Goal: Task Accomplishment & Management: Complete application form

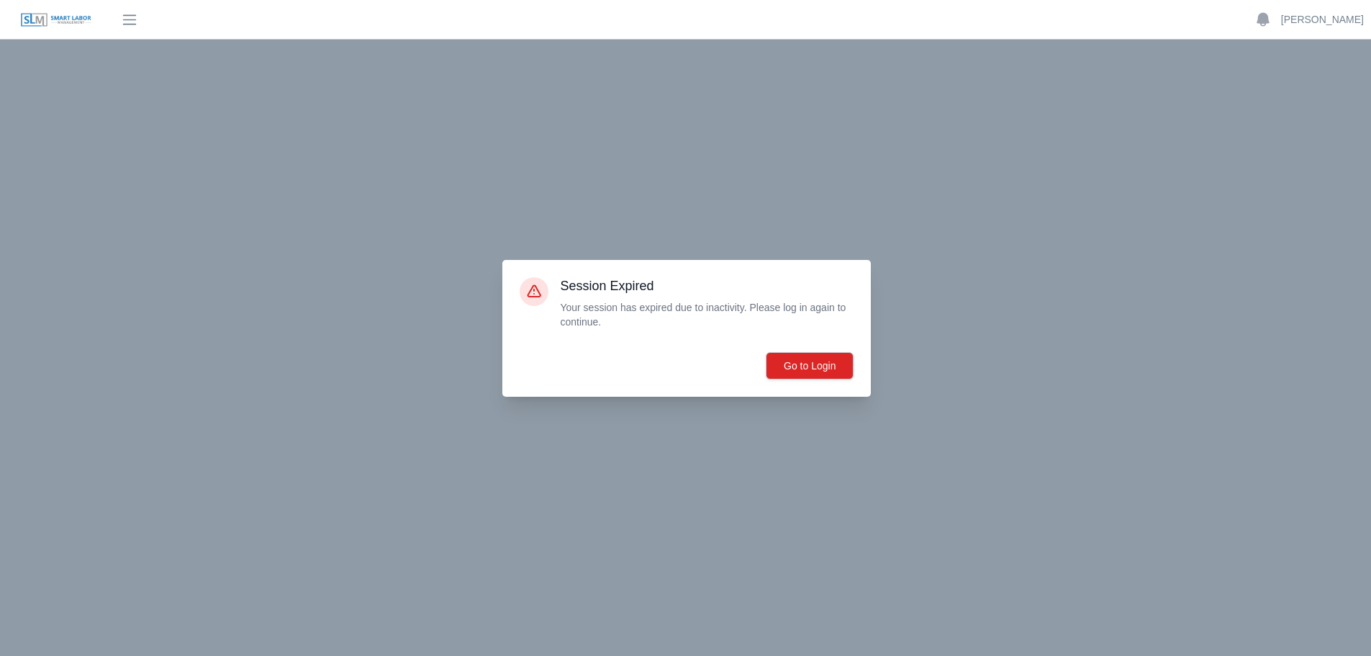
scroll to position [83, 0]
click at [1265, 260] on div at bounding box center [685, 328] width 1371 height 656
drag, startPoint x: 1345, startPoint y: 256, endPoint x: 1307, endPoint y: 170, distance: 94.1
click at [1342, 251] on div at bounding box center [685, 328] width 1371 height 656
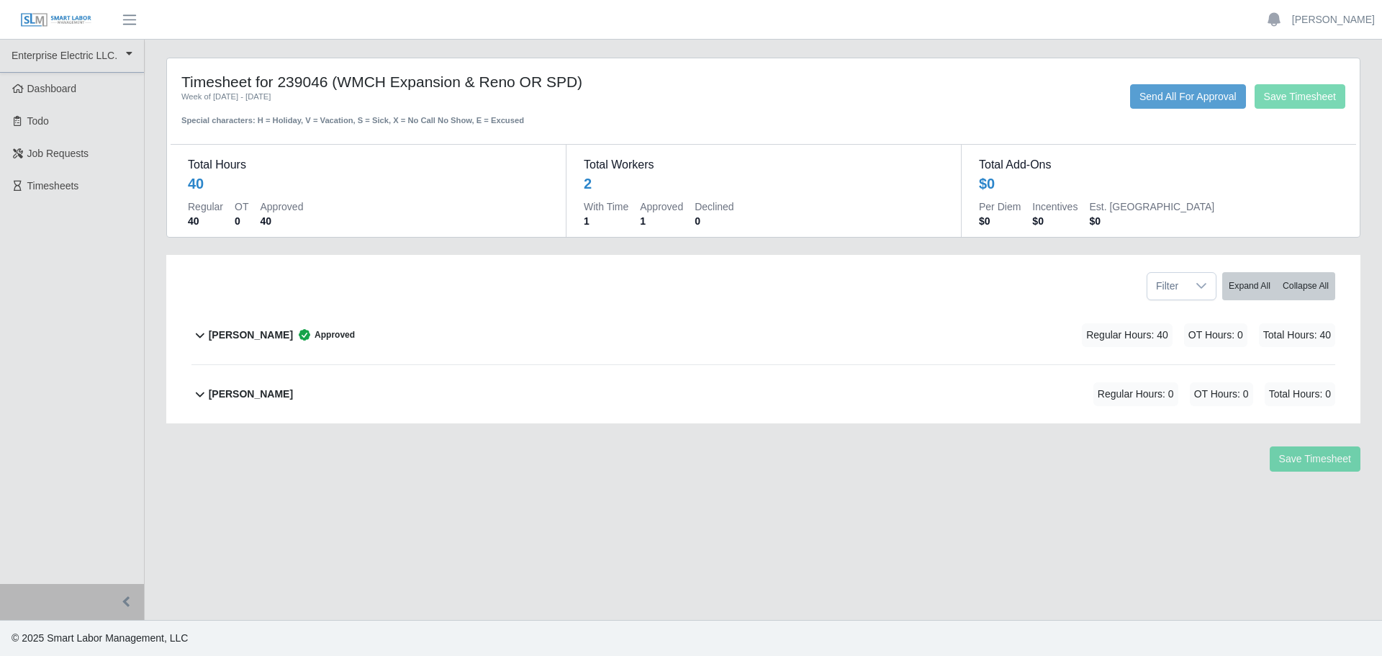
click at [921, 512] on main "Timesheet for 239046 (WMCH Expansion & Reno OR SPD) Week of [DATE] - [DATE] Spe…" at bounding box center [763, 330] width 1237 height 580
click at [60, 85] on span "Dashboard" at bounding box center [52, 89] width 50 height 12
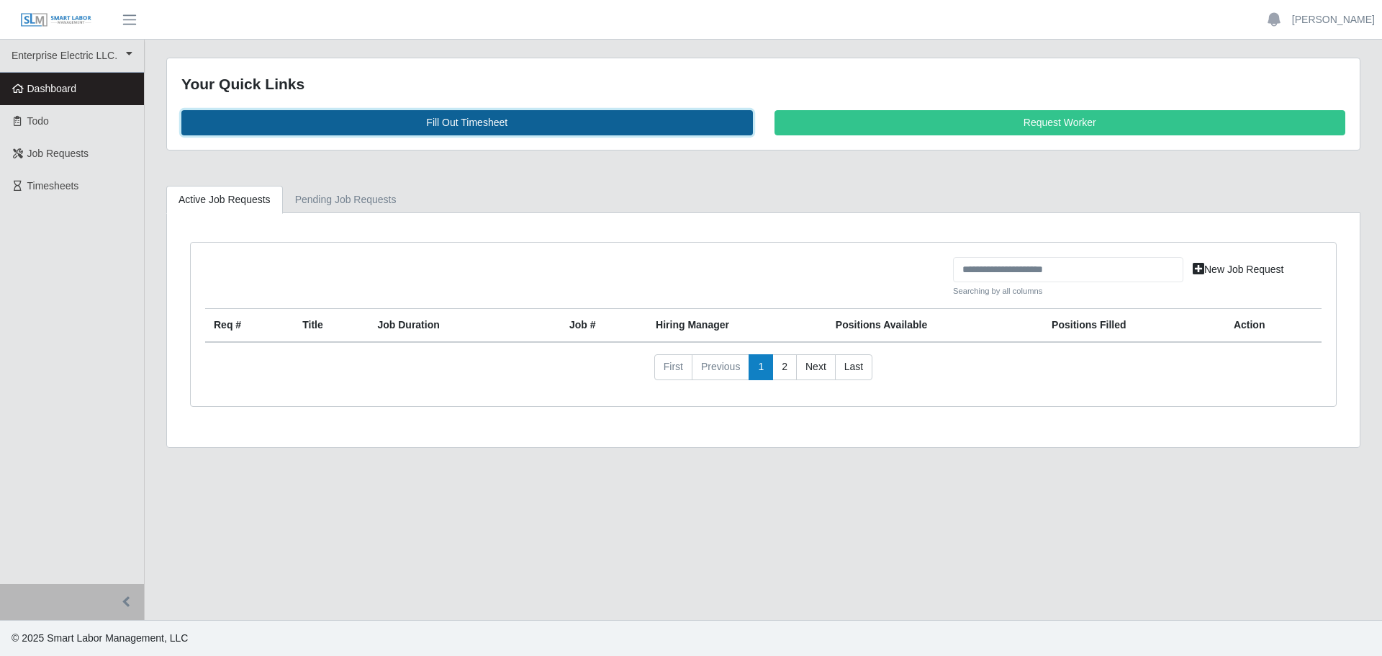
click at [486, 123] on link "Fill Out Timesheet" at bounding box center [467, 122] width 572 height 25
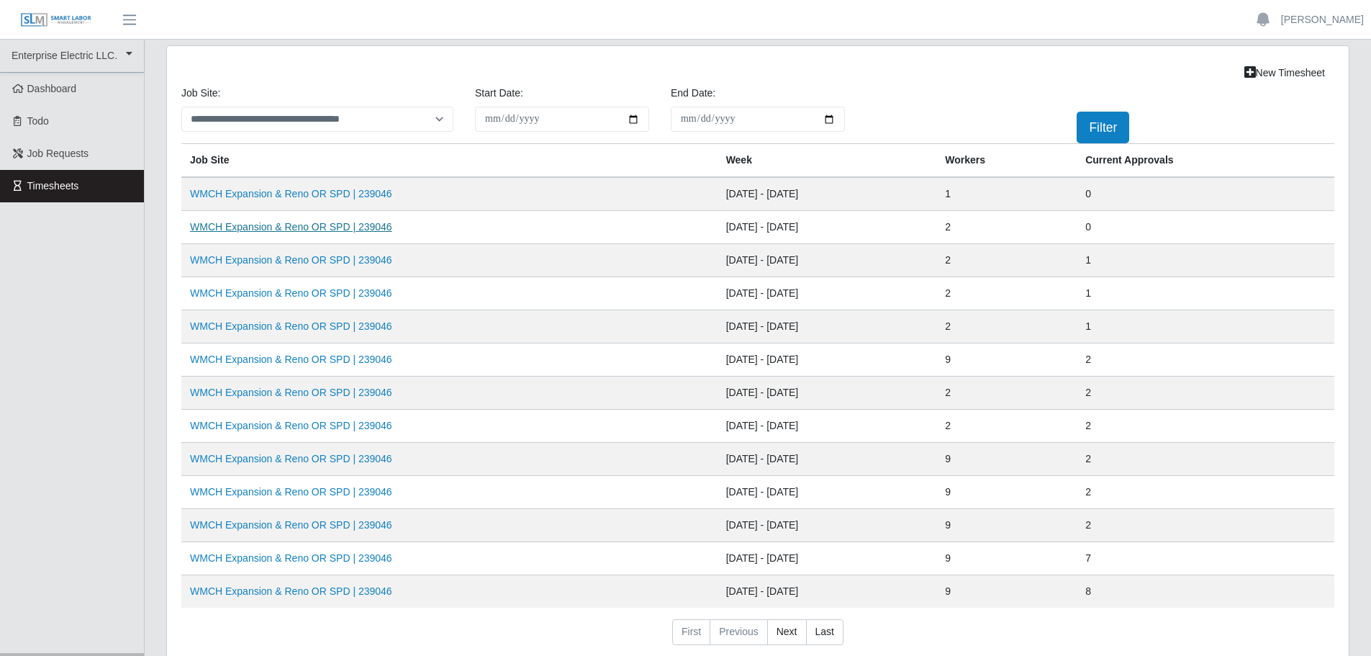
click at [271, 224] on link "WMCH Expansion & Reno OR SPD | 239046" at bounding box center [291, 227] width 202 height 12
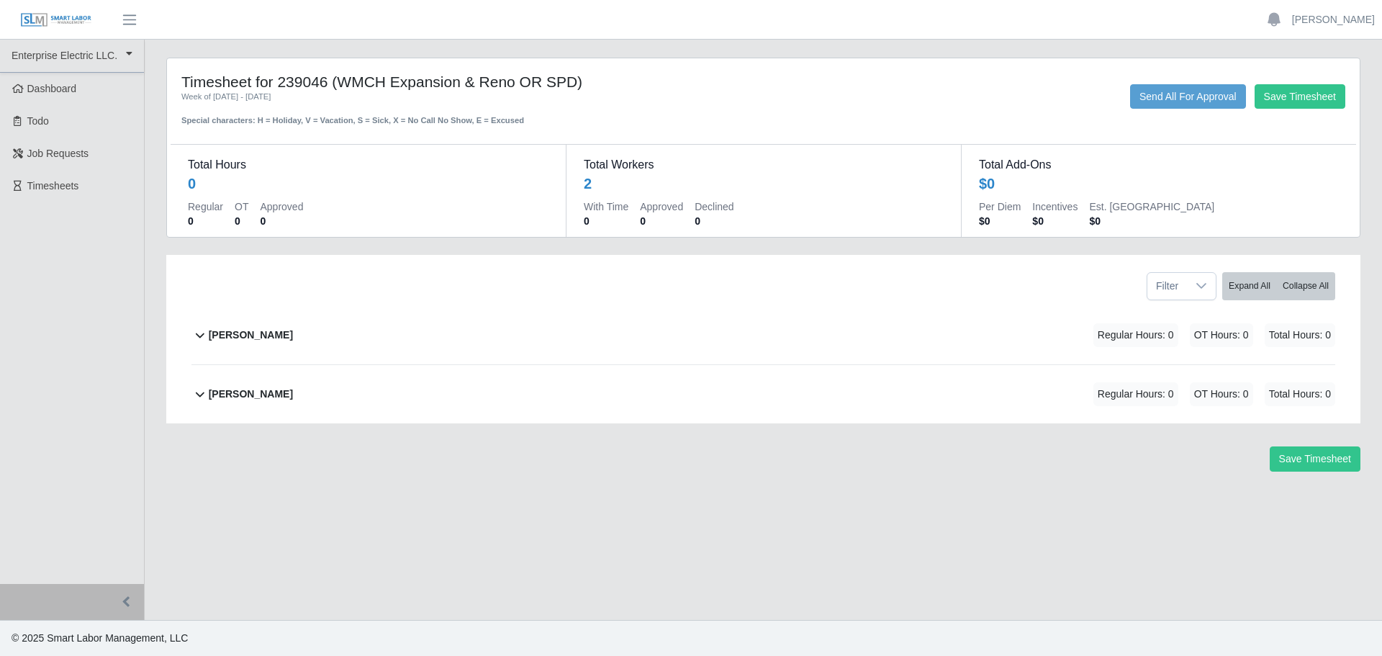
click at [234, 338] on b "[PERSON_NAME]" at bounding box center [251, 335] width 84 height 15
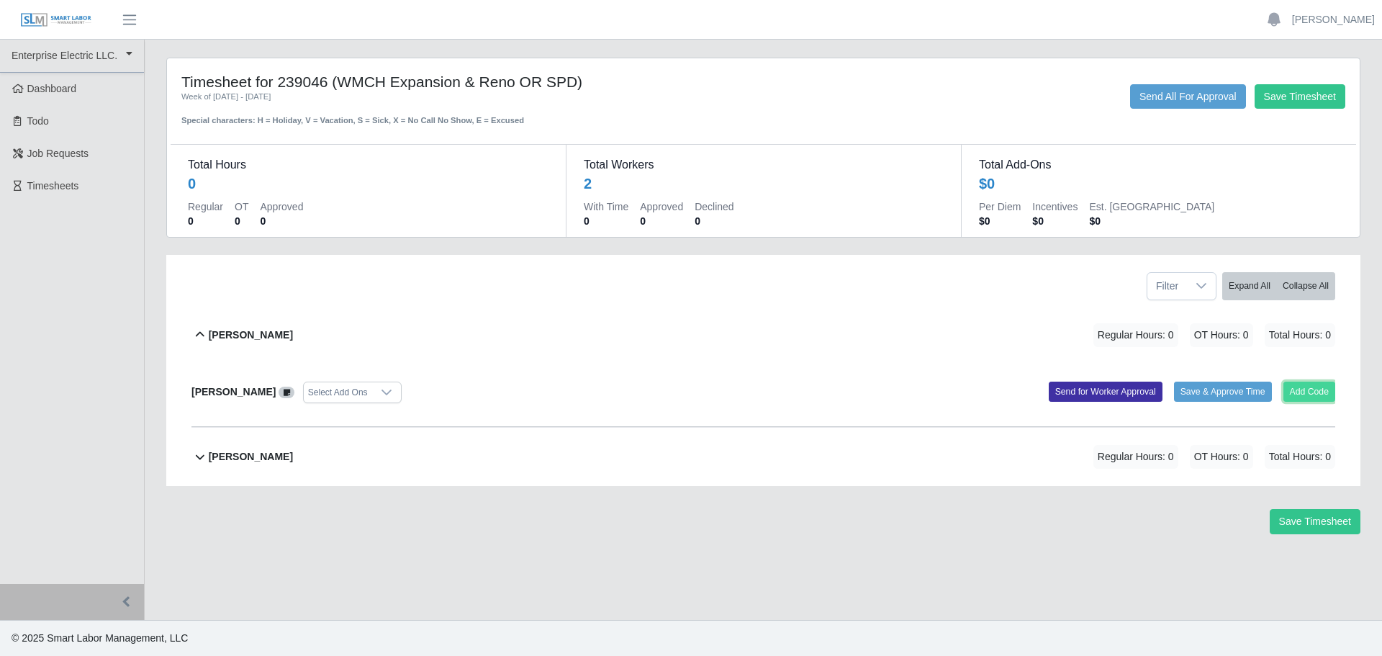
click at [1319, 395] on button "Add Code" at bounding box center [1309, 392] width 53 height 20
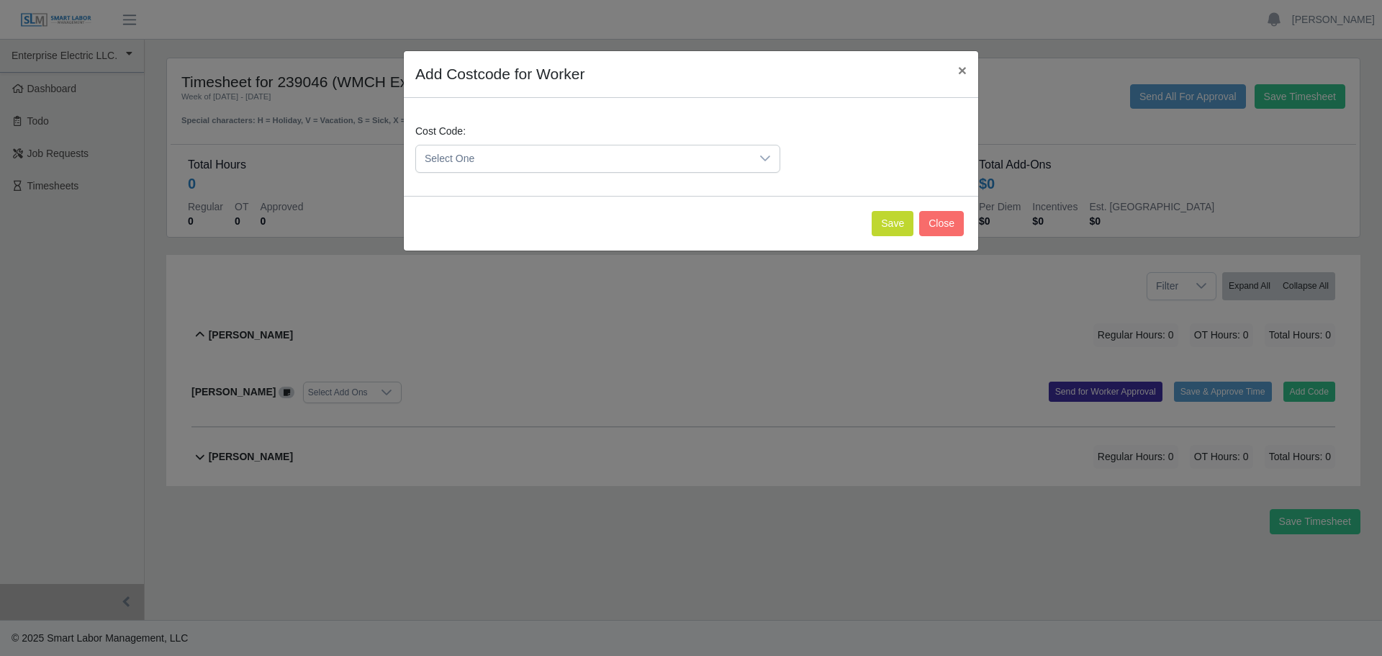
click at [710, 158] on span "Select One" at bounding box center [583, 158] width 335 height 27
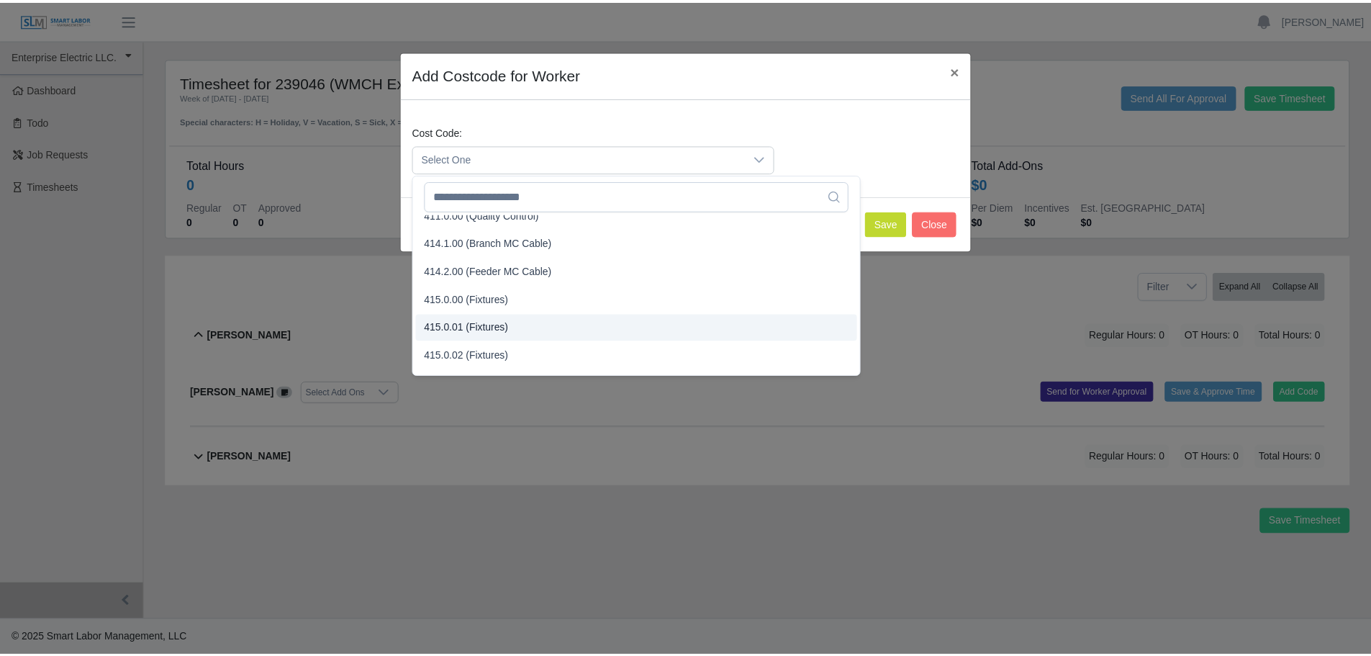
scroll to position [360, 0]
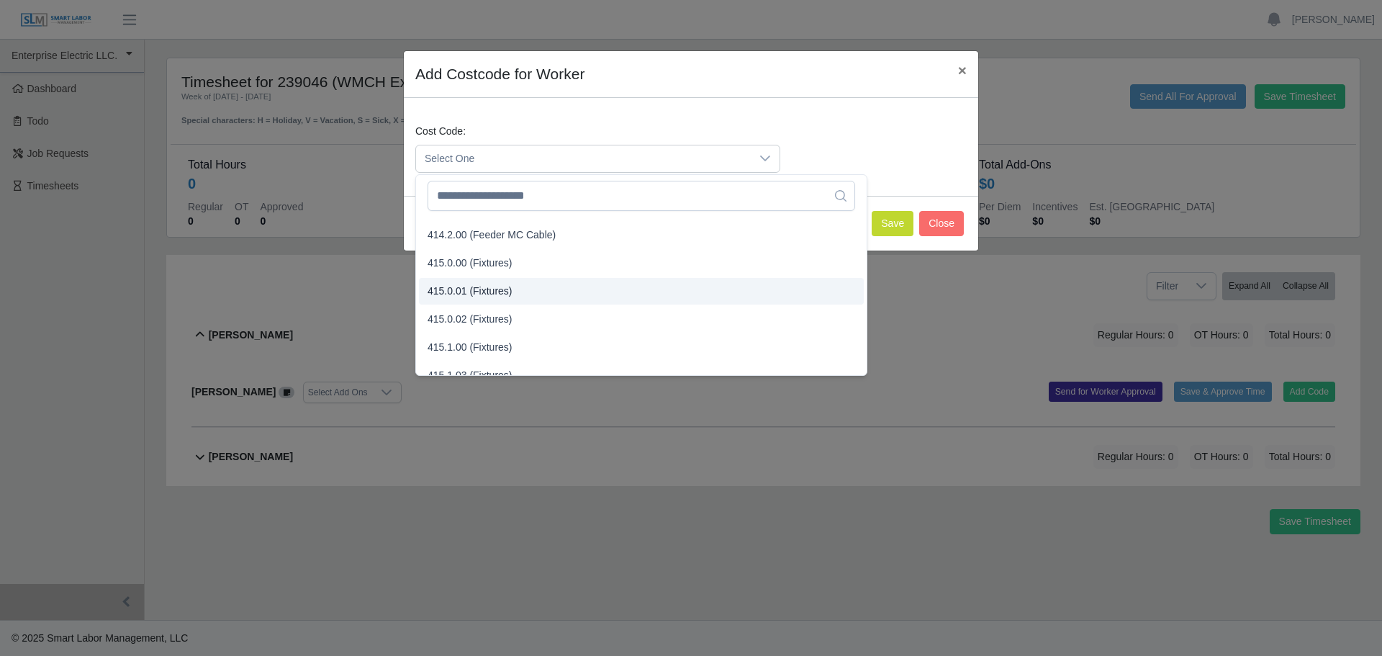
click at [477, 291] on span "415.0.01 (Fixtures)" at bounding box center [470, 291] width 85 height 15
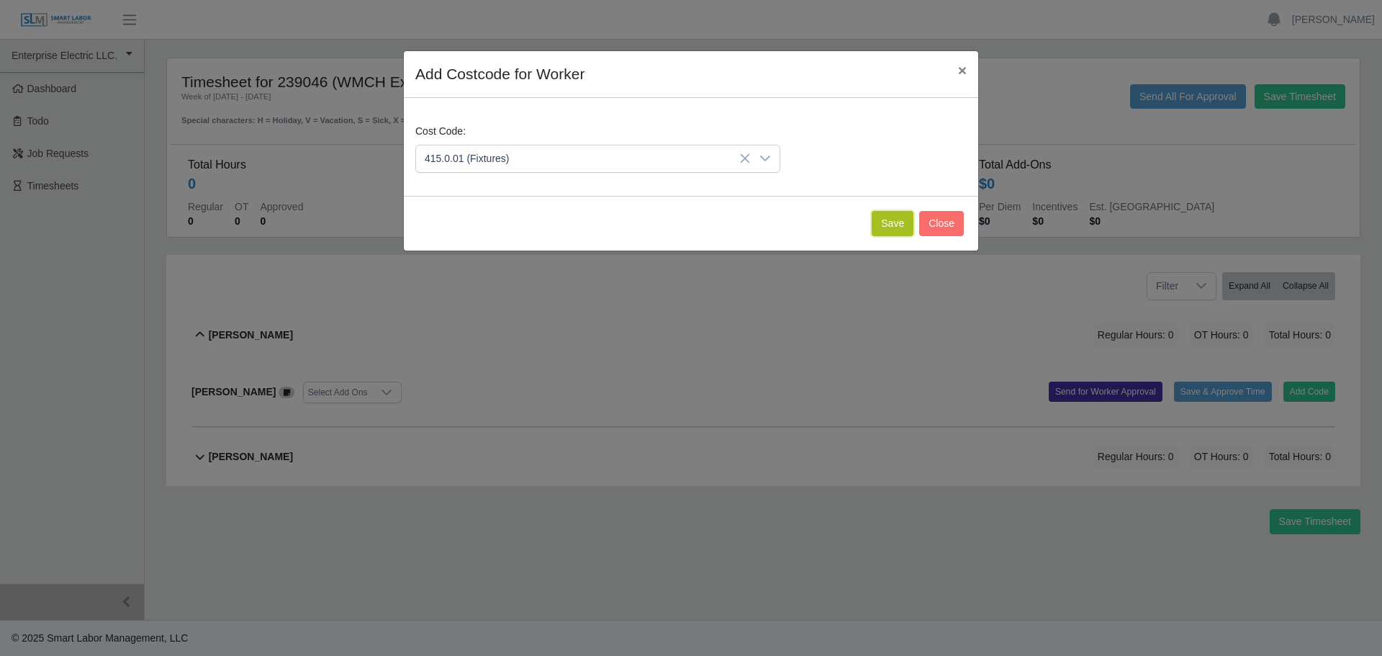
click at [905, 224] on button "Save" at bounding box center [893, 223] width 42 height 25
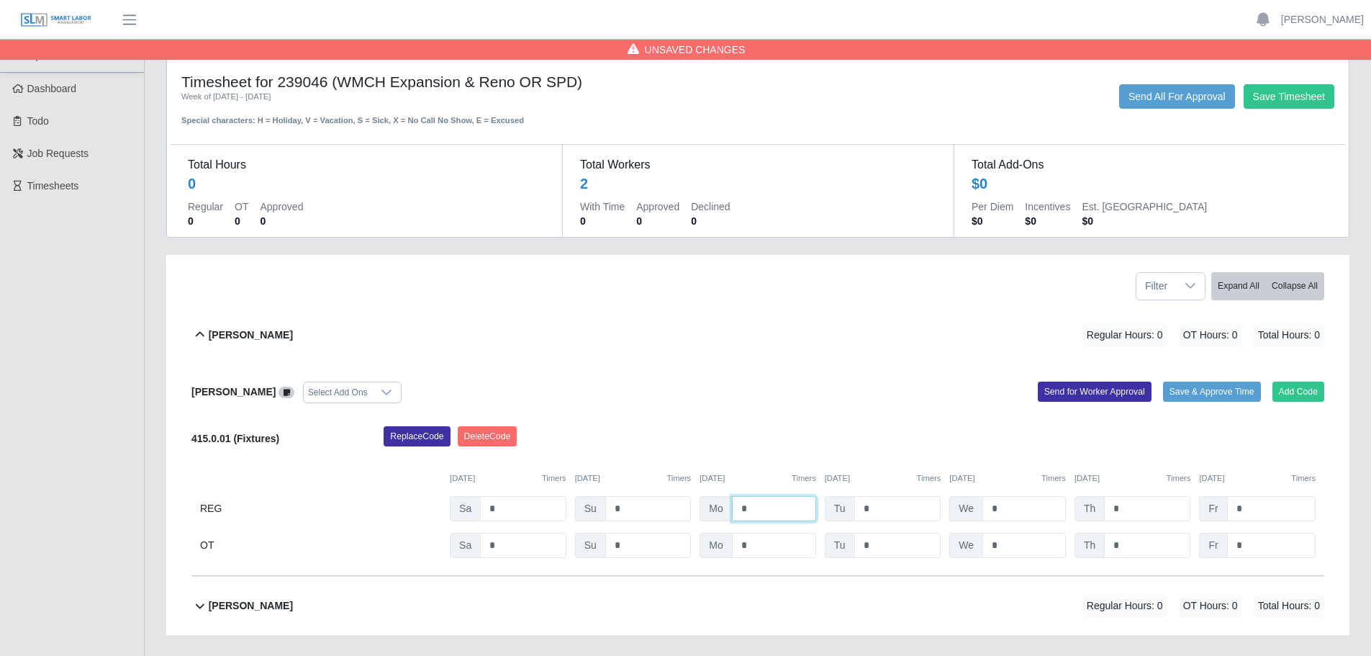
drag, startPoint x: 743, startPoint y: 505, endPoint x: 726, endPoint y: 505, distance: 16.6
click at [726, 505] on div "Mo *" at bounding box center [758, 508] width 117 height 25
type input "*"
drag, startPoint x: 813, startPoint y: 500, endPoint x: 795, endPoint y: 498, distance: 18.8
click at [800, 500] on div "REG Sa * Su * Mo * Tu * We * Th * Fr *" at bounding box center [757, 508] width 1133 height 25
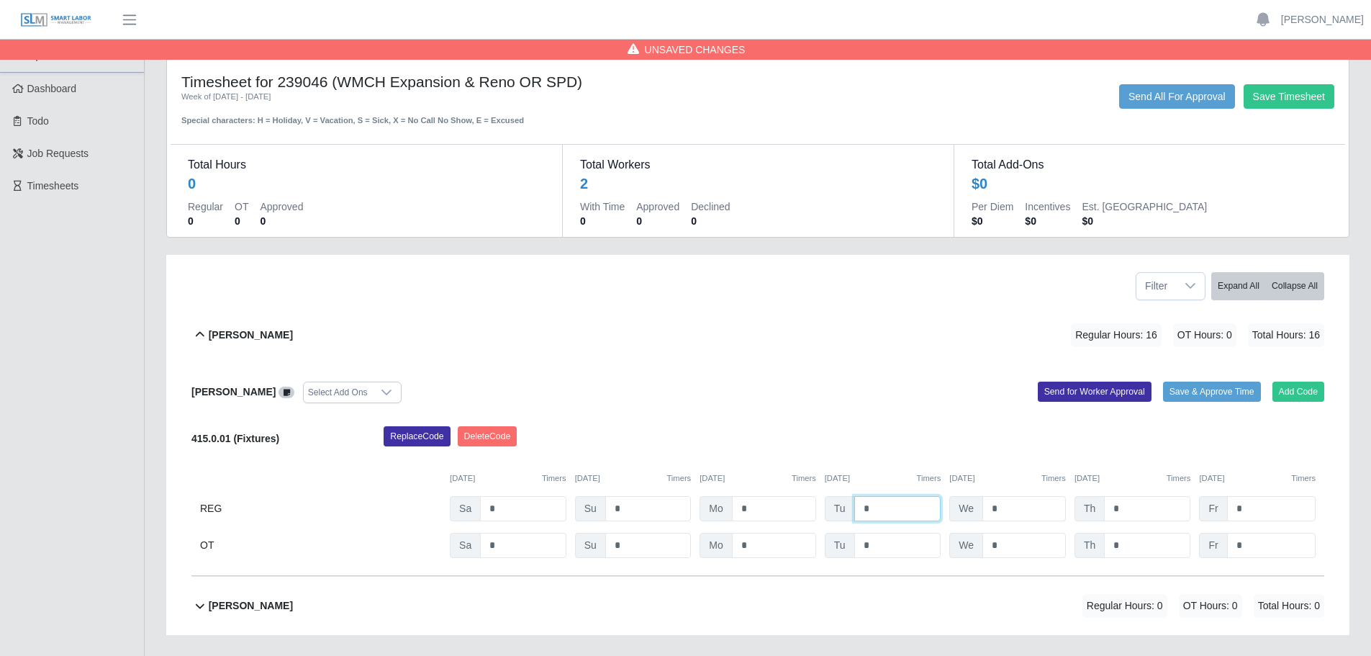
type input "*"
drag, startPoint x: 1018, startPoint y: 509, endPoint x: 942, endPoint y: 511, distance: 75.6
click at [942, 511] on div "REG Sa * Su * Mo * Tu * We * Th * Fr *" at bounding box center [757, 508] width 1133 height 25
type input "*"
drag, startPoint x: 1120, startPoint y: 512, endPoint x: 1107, endPoint y: 509, distance: 13.3
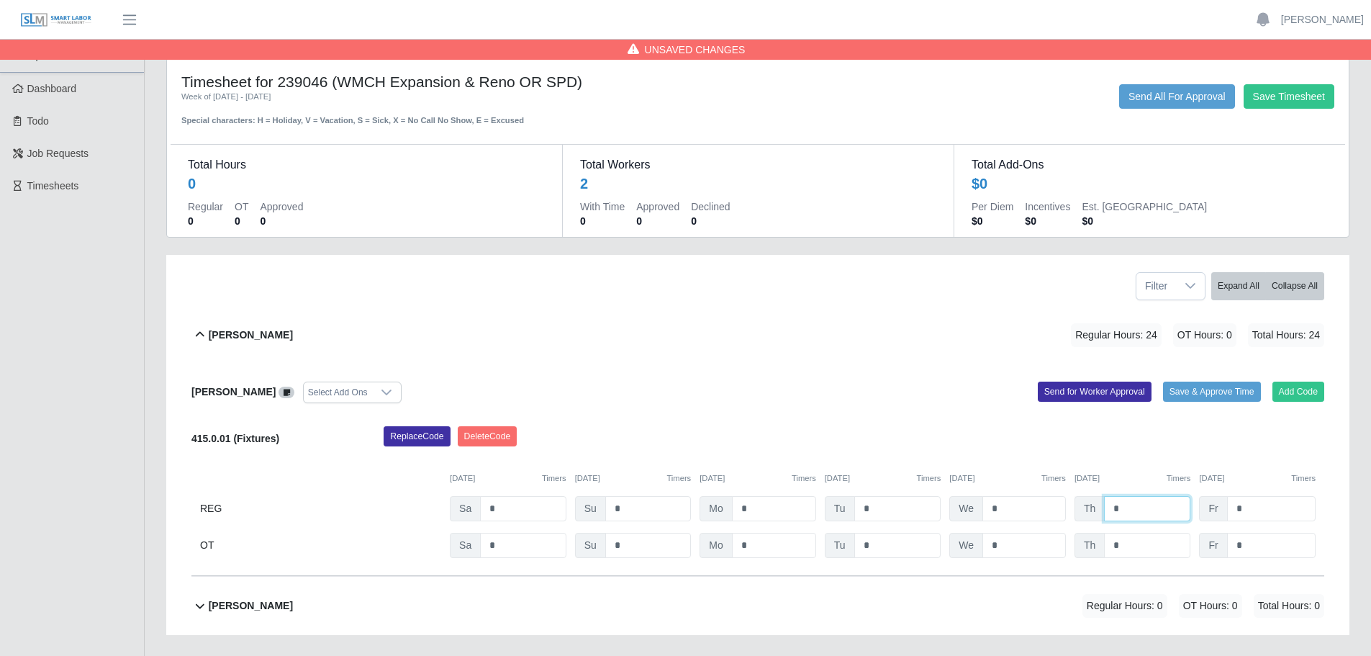
click at [1093, 509] on div "Th *" at bounding box center [1133, 508] width 117 height 25
type input "*"
click at [1211, 507] on div "Fr *" at bounding box center [1257, 508] width 117 height 25
type input "*"
click at [1265, 439] on div "Replace Code [GEOGRAPHIC_DATA] Code" at bounding box center [854, 440] width 962 height 29
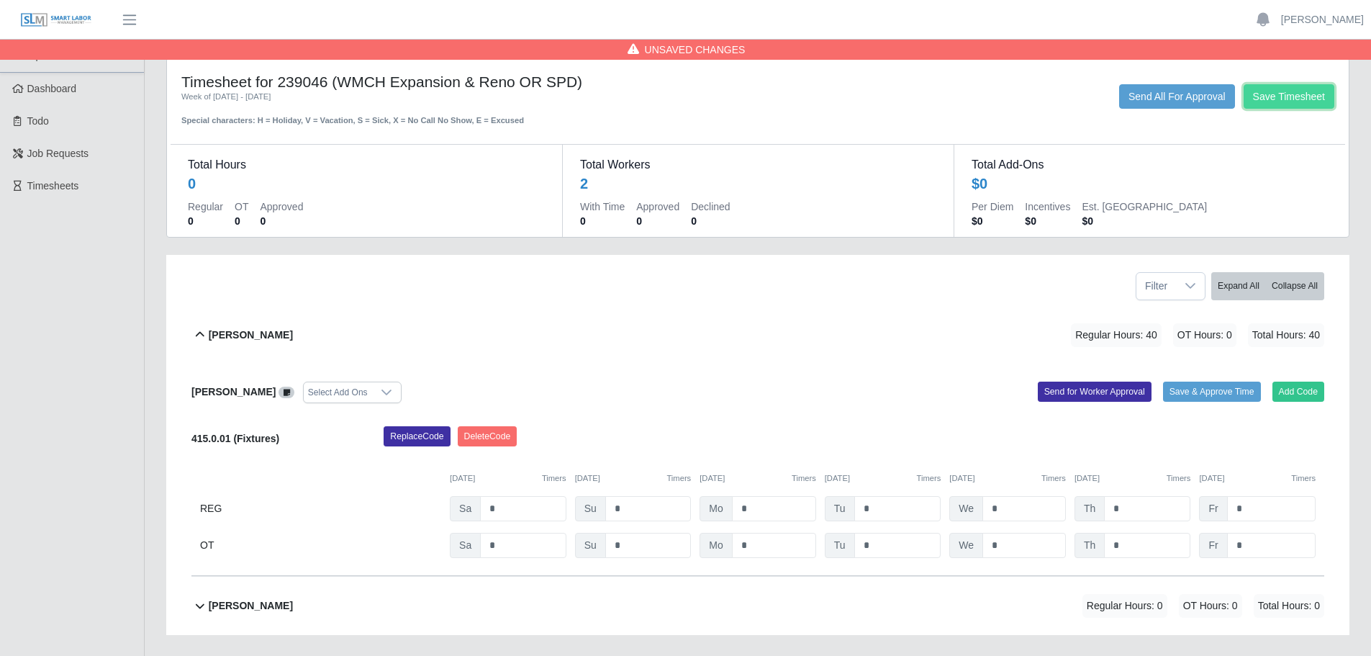
click at [1294, 89] on button "Save Timesheet" at bounding box center [1289, 96] width 91 height 24
